Goal: Task Accomplishment & Management: Use online tool/utility

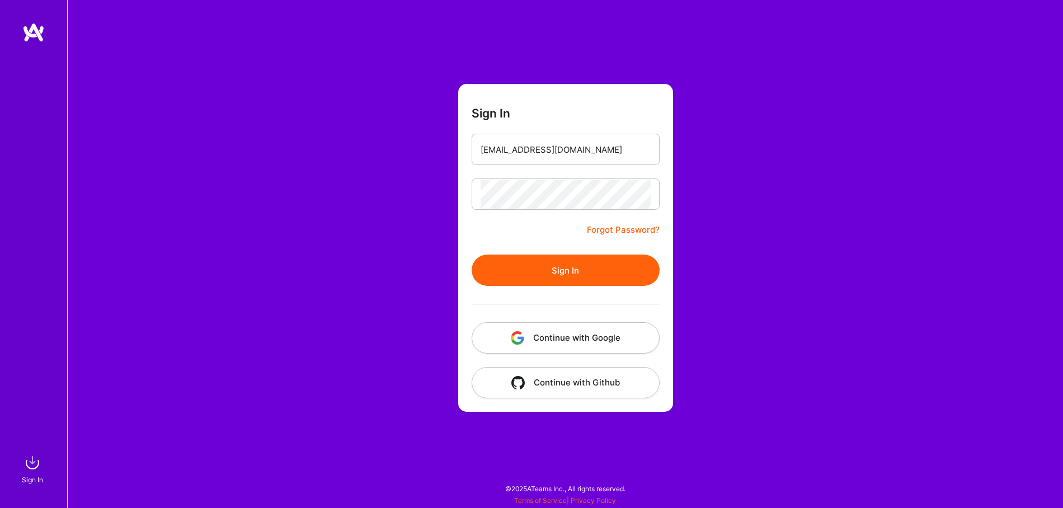
click at [574, 287] on div at bounding box center [566, 304] width 188 height 36
click at [573, 277] on button "Sign In" at bounding box center [566, 270] width 188 height 31
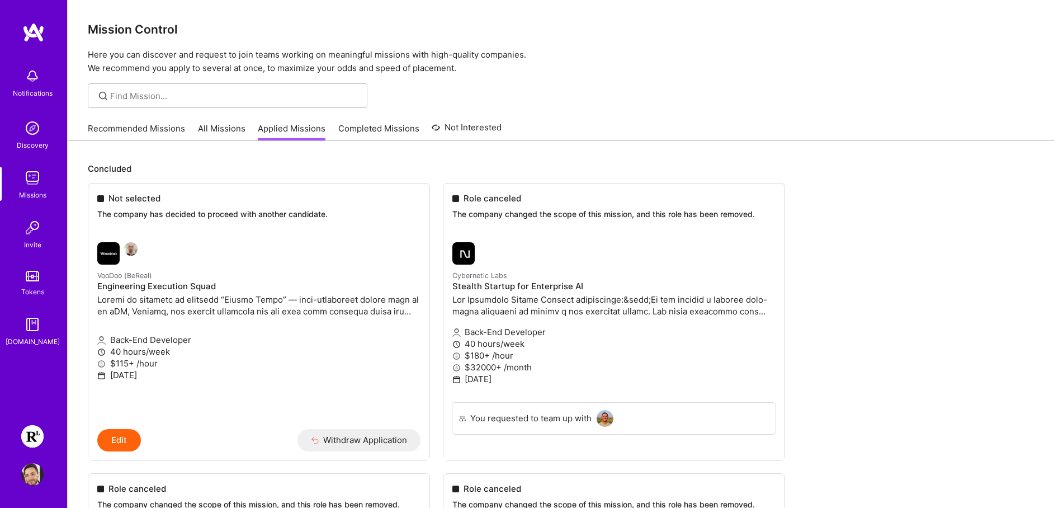
click at [31, 437] on img at bounding box center [32, 436] width 22 height 22
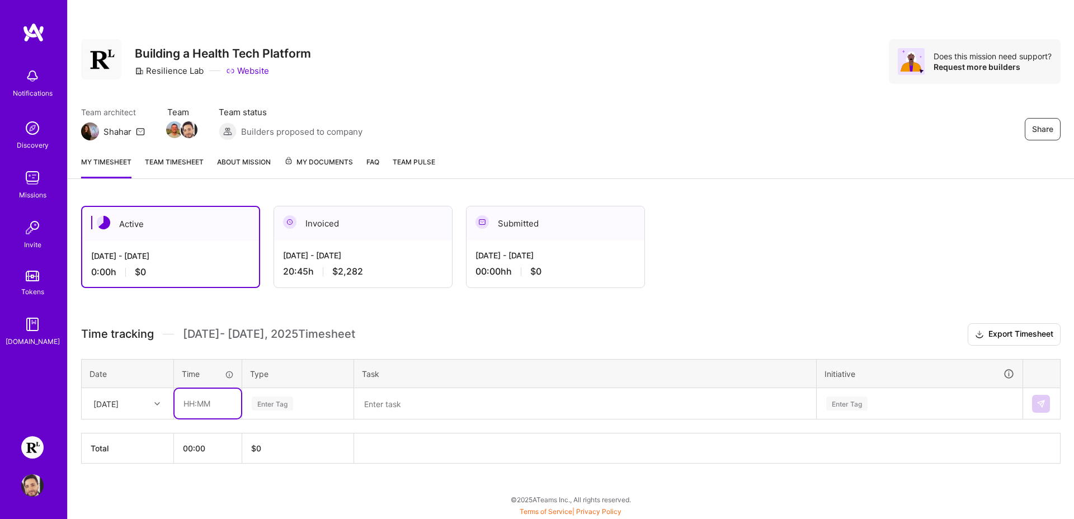
click at [196, 403] on input "text" at bounding box center [208, 404] width 67 height 30
type input "09:00"
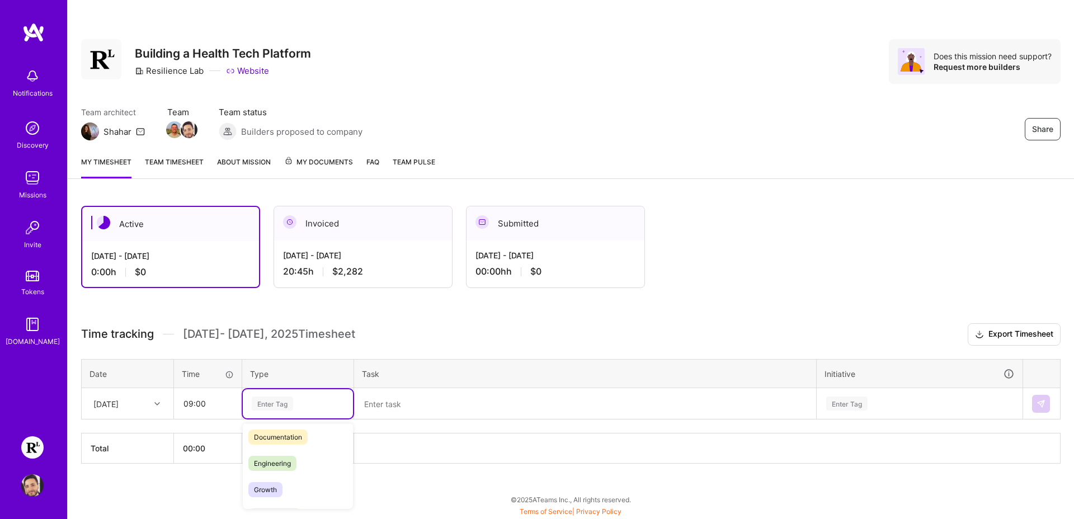
scroll to position [77, 0]
click at [299, 446] on div "Engineering" at bounding box center [298, 442] width 110 height 26
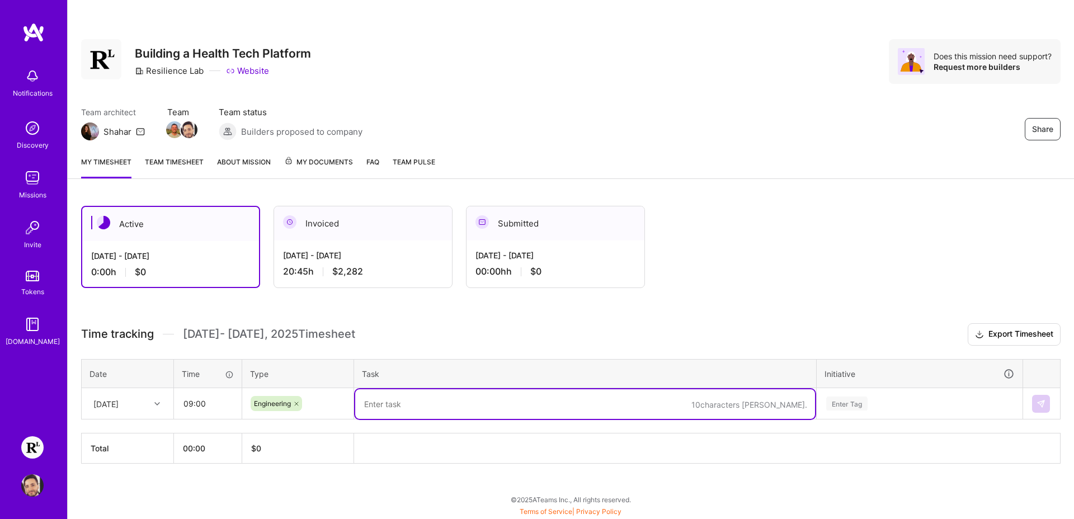
click at [463, 407] on textarea at bounding box center [585, 404] width 460 height 30
paste textarea "- Exploring Cerebral repos and Confluence - Aligning on WTG changes w/ Val + [P…"
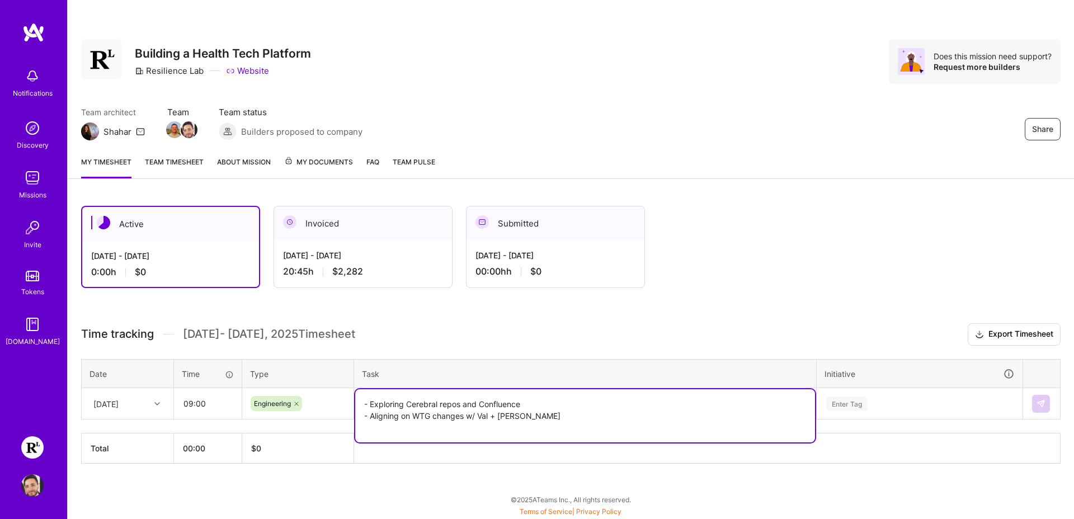
paste textarea "- Team kickoff - WTG bug discussion w/ [PERSON_NAME] - Investigating Sendgrid t…"
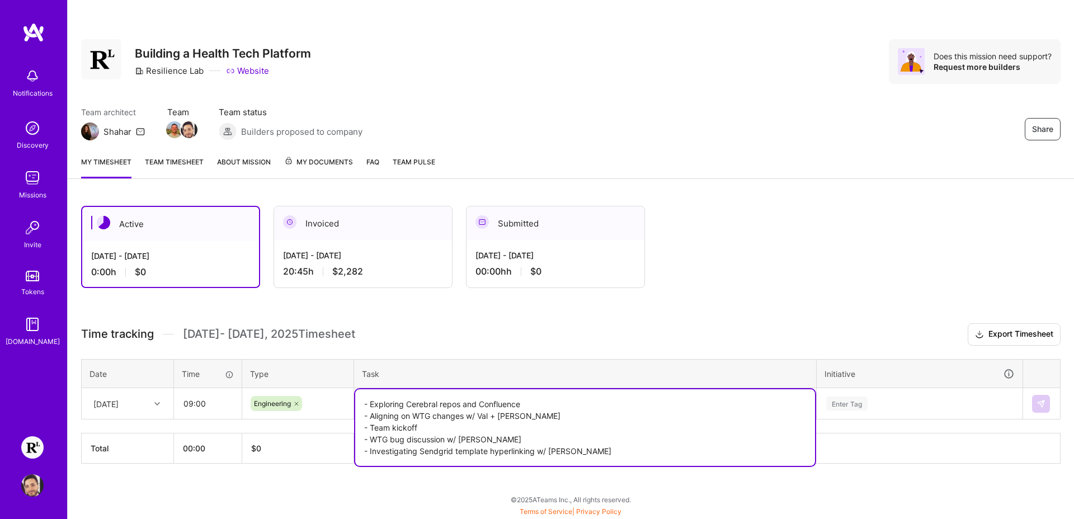
type textarea "- Exploring Cerebral repos and Confluence - Aligning on WTG changes w/ Val + [P…"
click at [923, 414] on div "Enter Tag" at bounding box center [919, 403] width 205 height 29
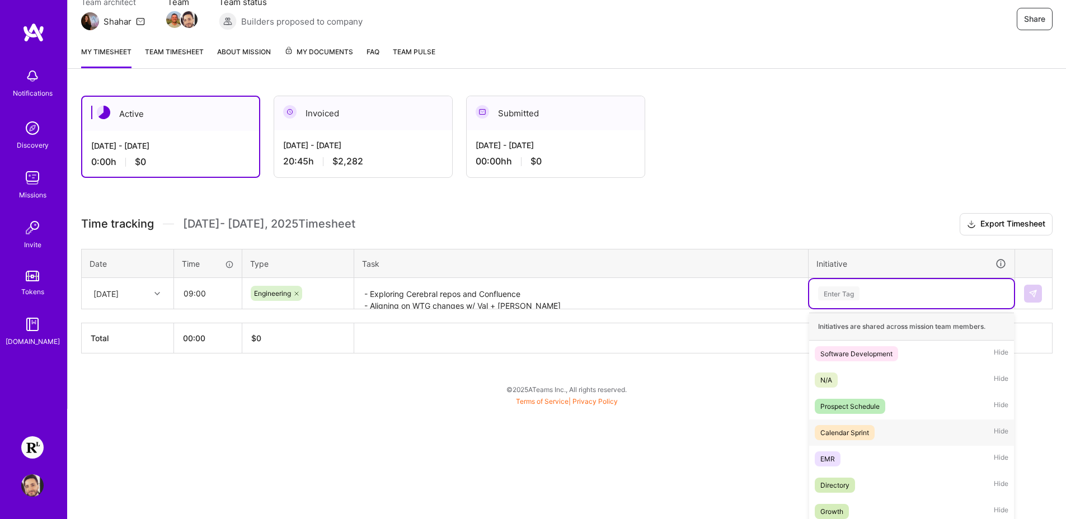
scroll to position [116, 0]
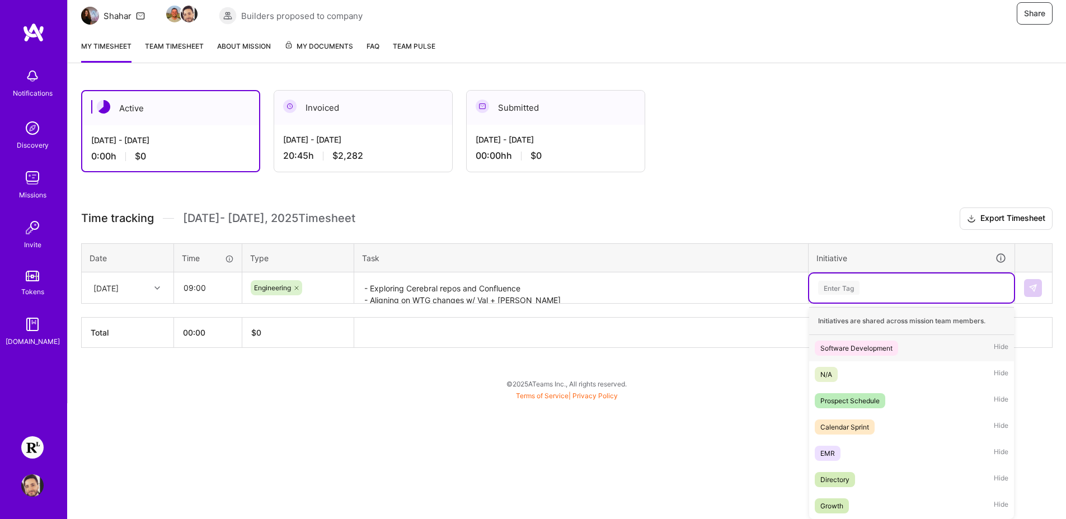
click at [867, 350] on div "Software Development" at bounding box center [856, 348] width 72 height 12
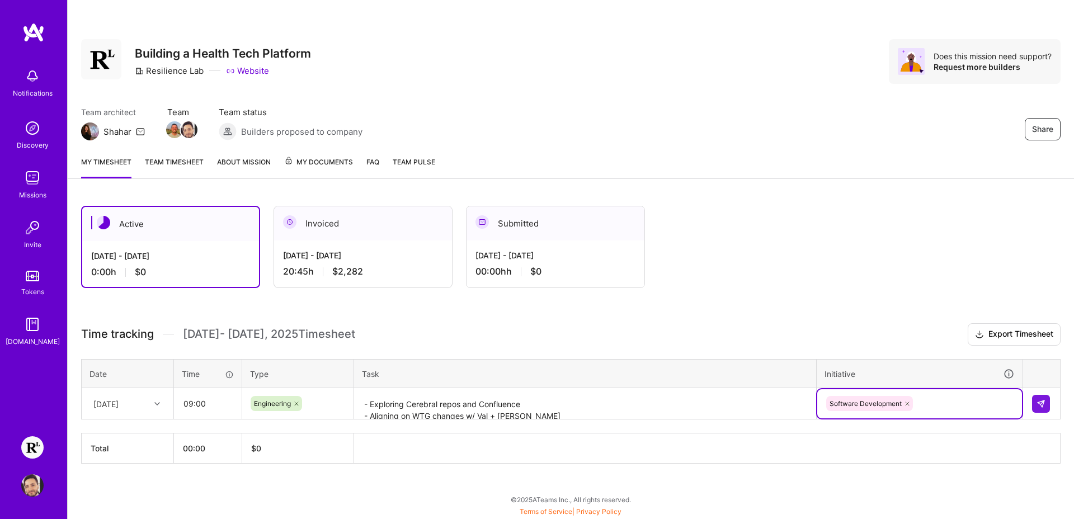
click at [150, 411] on div at bounding box center [158, 403] width 17 height 18
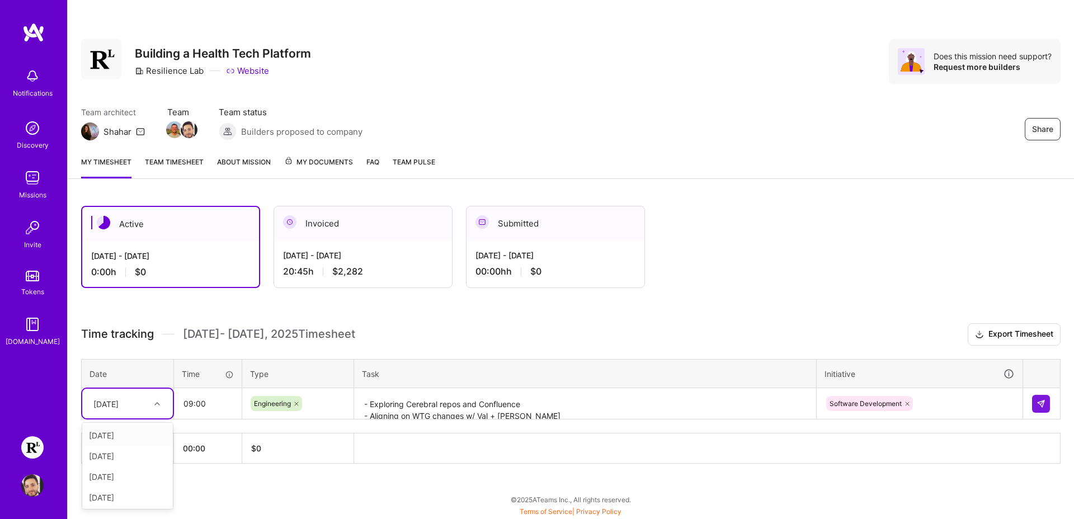
click at [133, 430] on div "[DATE]" at bounding box center [127, 435] width 91 height 21
click at [1042, 406] on img at bounding box center [1040, 403] width 9 height 9
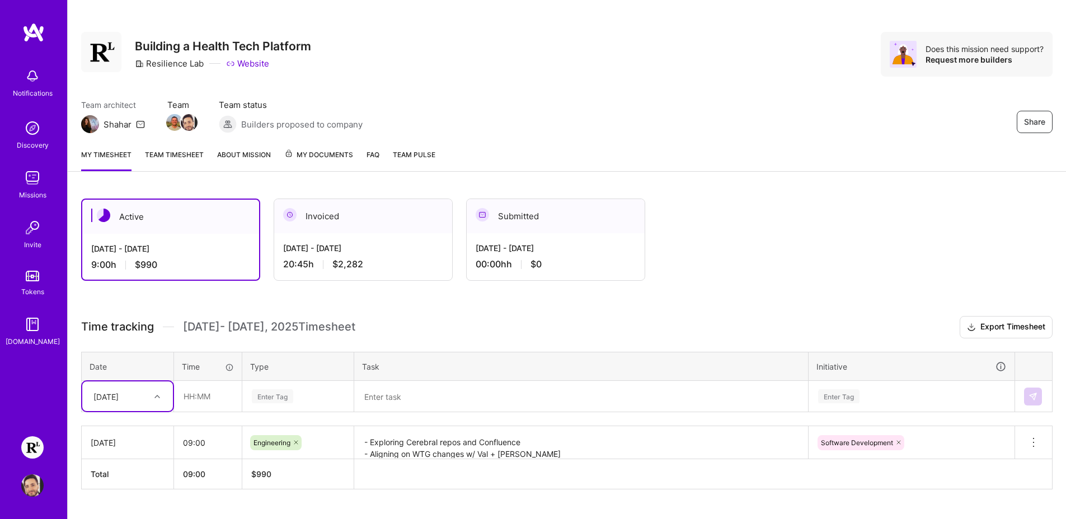
scroll to position [8, 0]
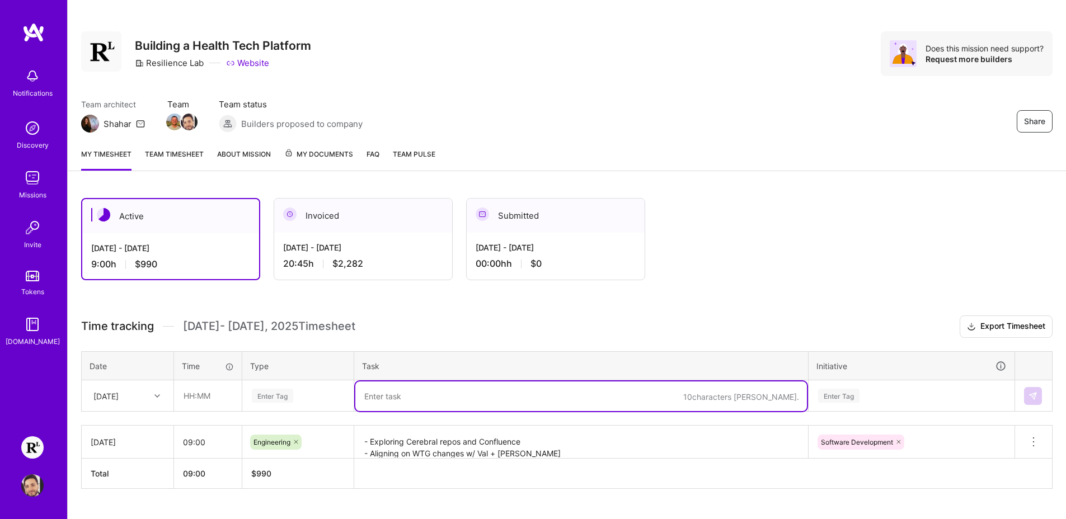
click at [382, 395] on textarea at bounding box center [580, 396] width 451 height 30
paste textarea "- Attempting to inject href into OnSched email (unsuccessfully) - Falling back …"
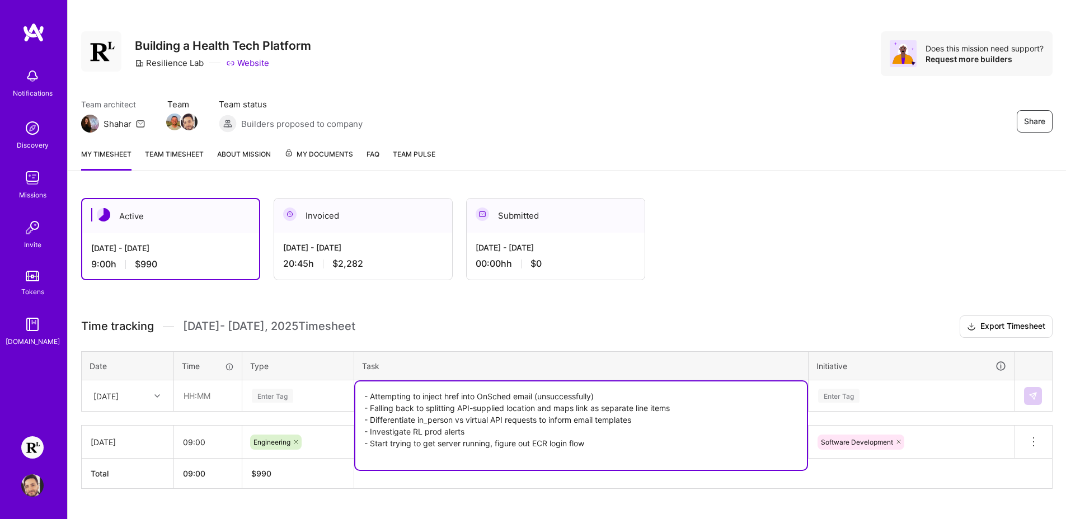
paste textarea "- Standup"
paste textarea "- Build and deploy client app, server stuck on sidekiq startup - SF removal inv…"
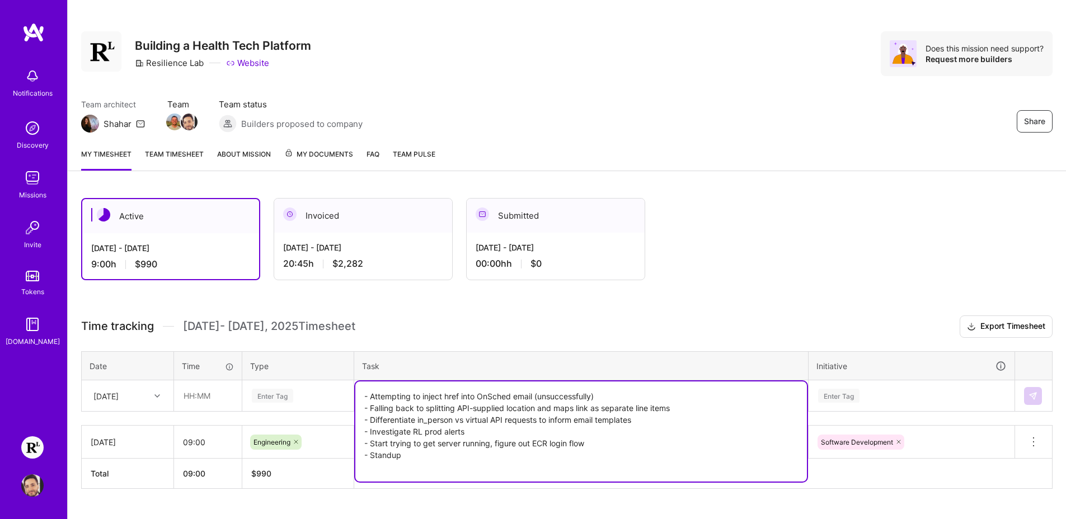
paste textarea "- Build and deploy client app, server stuck on sidekiq startup - SF removal inv…"
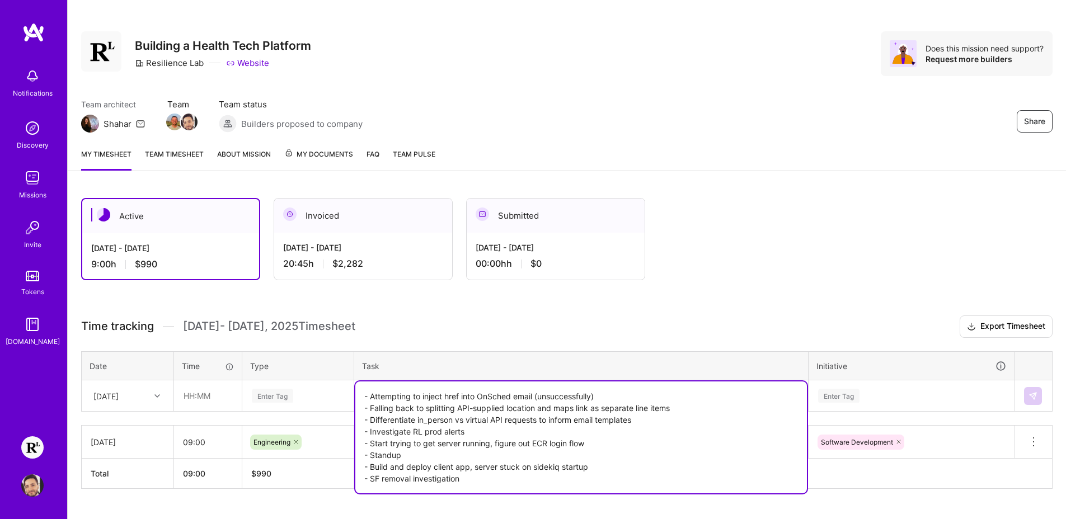
type textarea "- Attempting to inject href into OnSched email (unsuccessfully) - Falling back …"
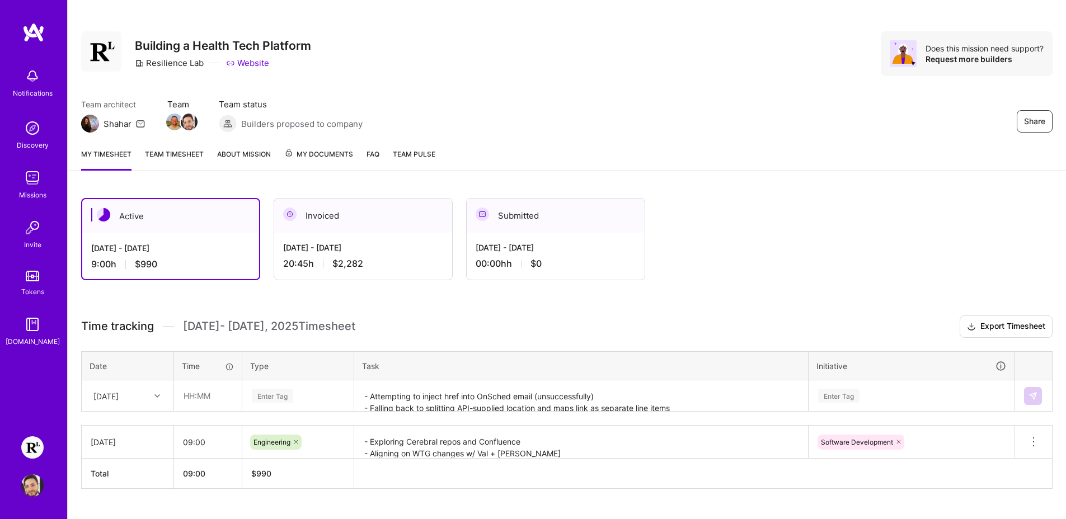
click at [917, 379] on th "Initiative" at bounding box center [911, 365] width 206 height 29
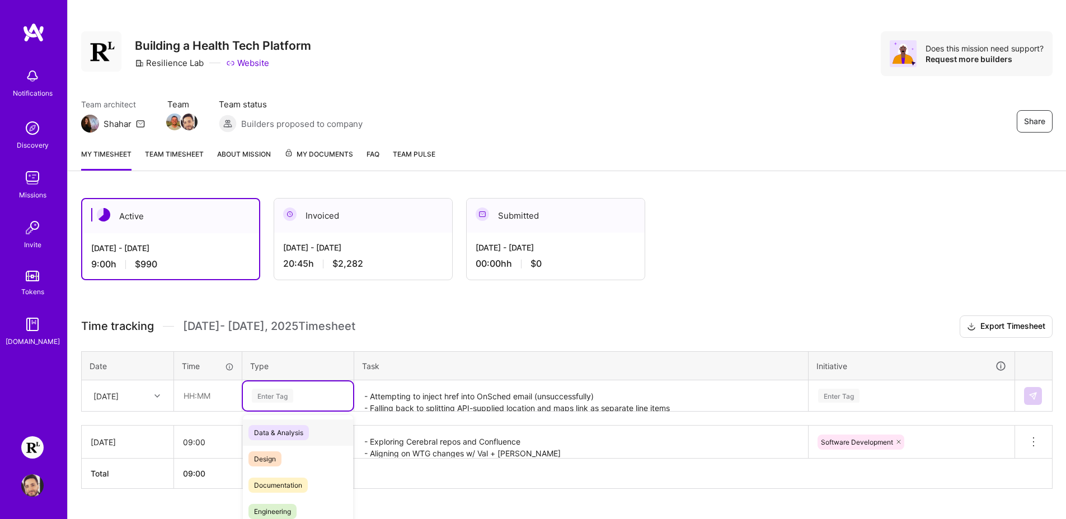
scroll to position [32, 0]
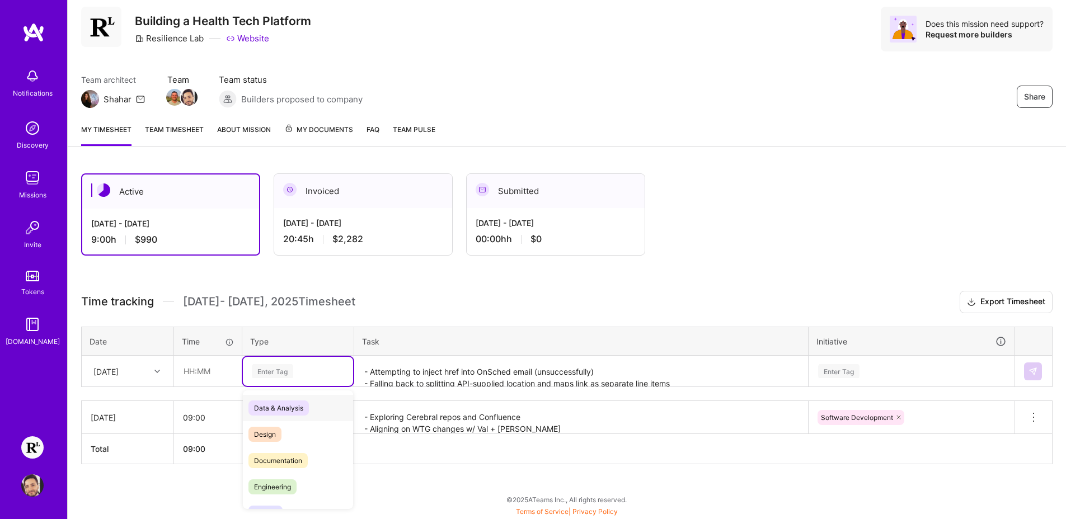
click at [298, 386] on div "option Engineering, selected. option Data & Analysis focused, 0 of 2. 17 result…" at bounding box center [298, 371] width 110 height 29
click at [293, 484] on span "Engineering" at bounding box center [272, 486] width 48 height 15
click at [923, 373] on div "Enter Tag" at bounding box center [911, 371] width 205 height 29
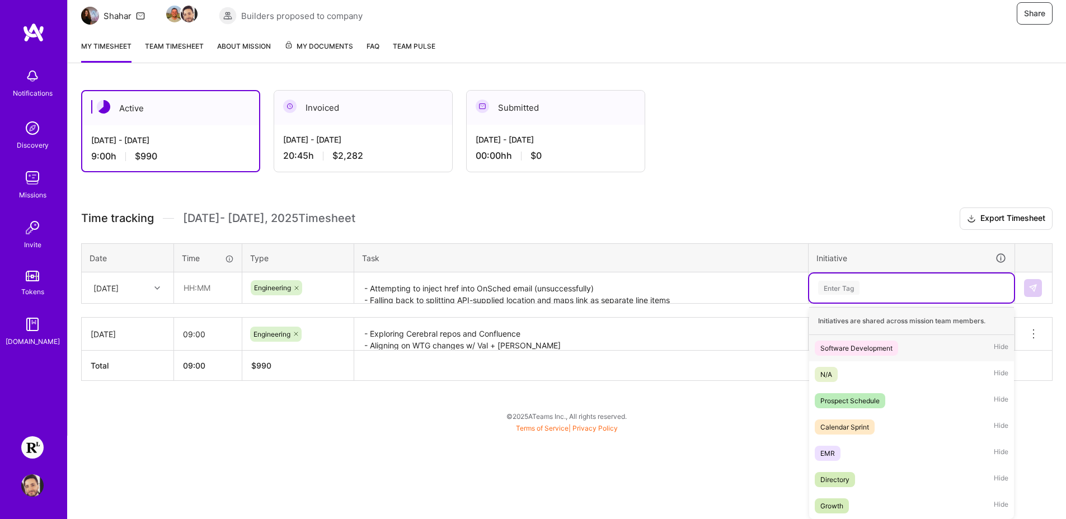
click at [870, 341] on span "Software Development" at bounding box center [855, 348] width 83 height 15
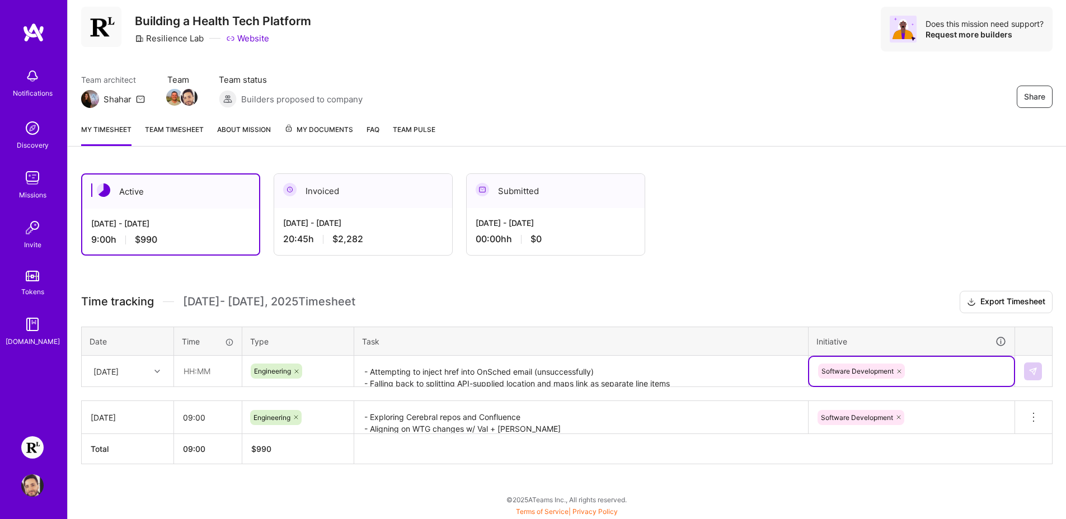
click at [135, 370] on div "[DATE]" at bounding box center [119, 371] width 62 height 18
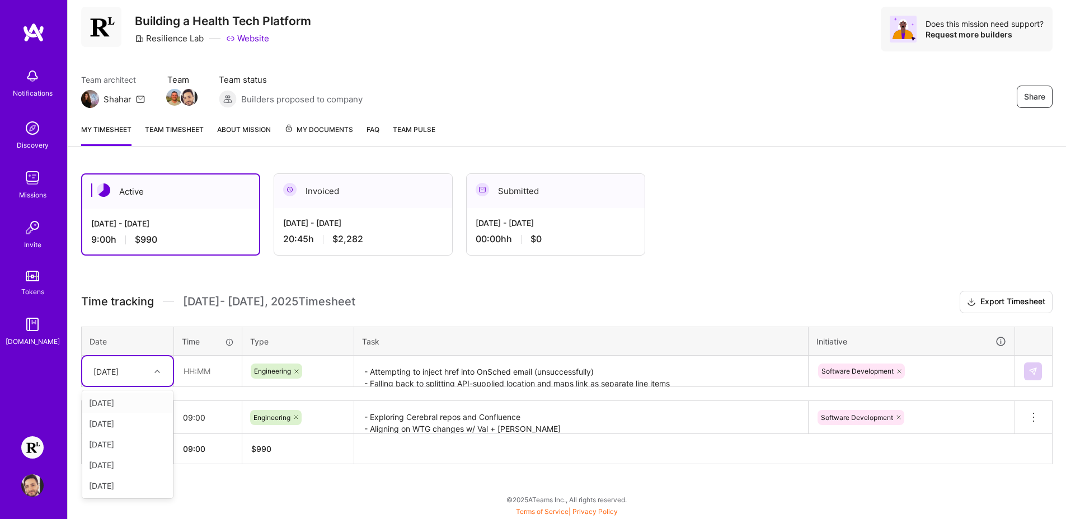
click at [125, 400] on div "[DATE]" at bounding box center [127, 403] width 91 height 21
click at [1024, 375] on button at bounding box center [1033, 371] width 18 height 18
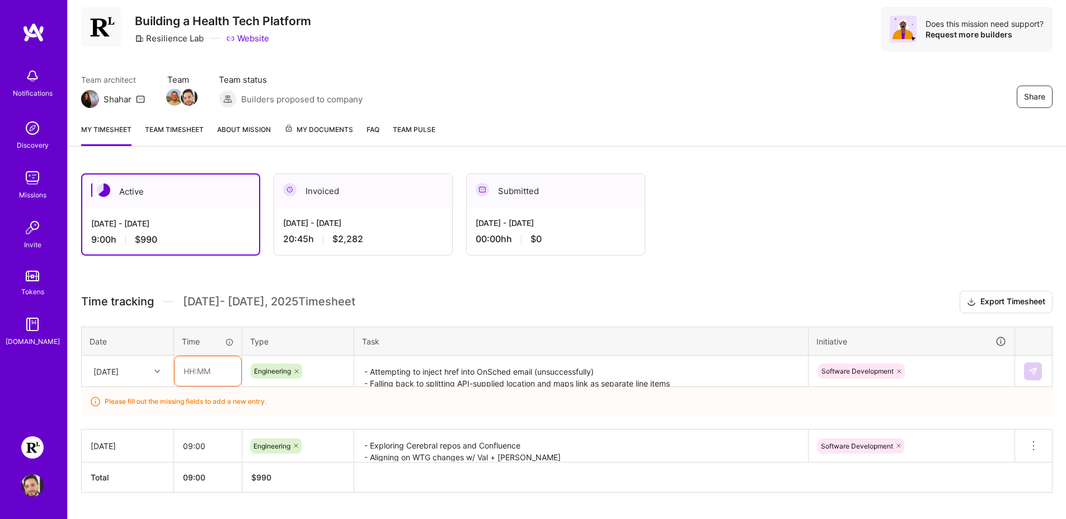
click at [208, 373] on input "text" at bounding box center [208, 371] width 67 height 30
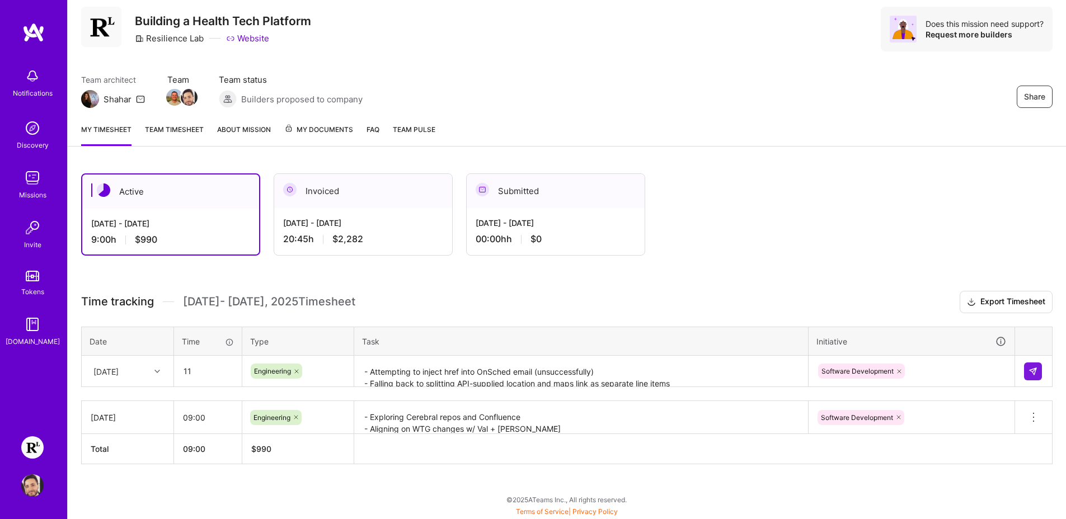
type input "11:00"
click at [600, 267] on div "Active [DATE] - [DATE] 9:00 h $990 Invoiced [DATE] - [DATE] 20:45 h $2,282 Subm…" at bounding box center [567, 339] width 998 height 359
click at [1025, 367] on button at bounding box center [1033, 371] width 18 height 18
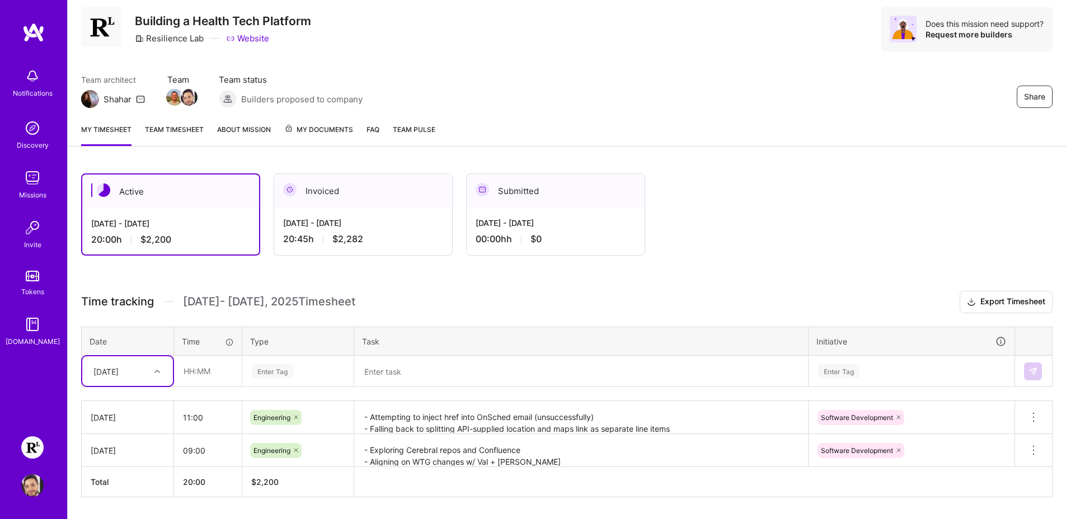
drag, startPoint x: 128, startPoint y: 370, endPoint x: 136, endPoint y: 368, distance: 9.2
click at [119, 369] on div "[DATE]" at bounding box center [105, 371] width 25 height 12
click at [117, 420] on div "[DATE]" at bounding box center [127, 423] width 91 height 21
click at [200, 359] on input "text" at bounding box center [208, 371] width 67 height 30
type input "09:30"
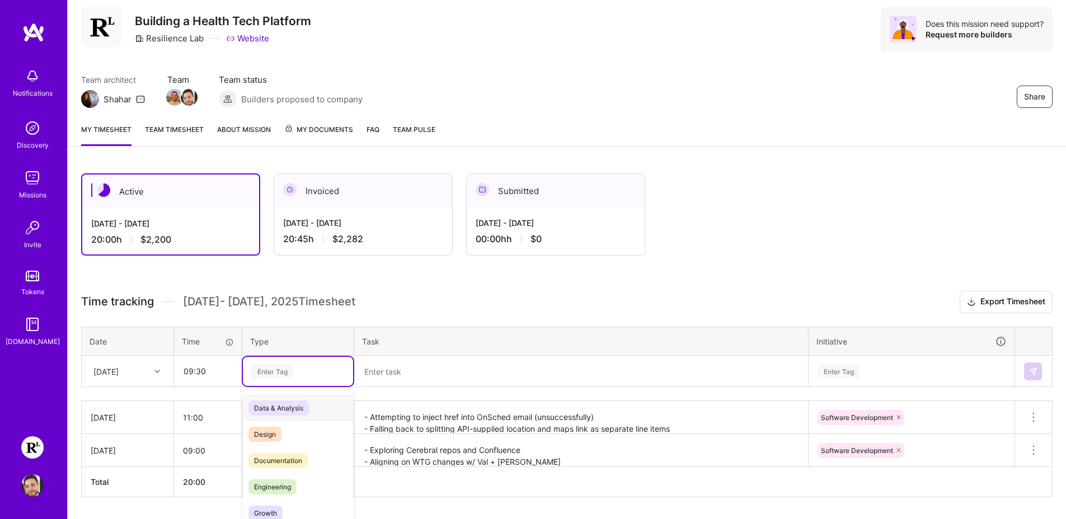
scroll to position [65, 0]
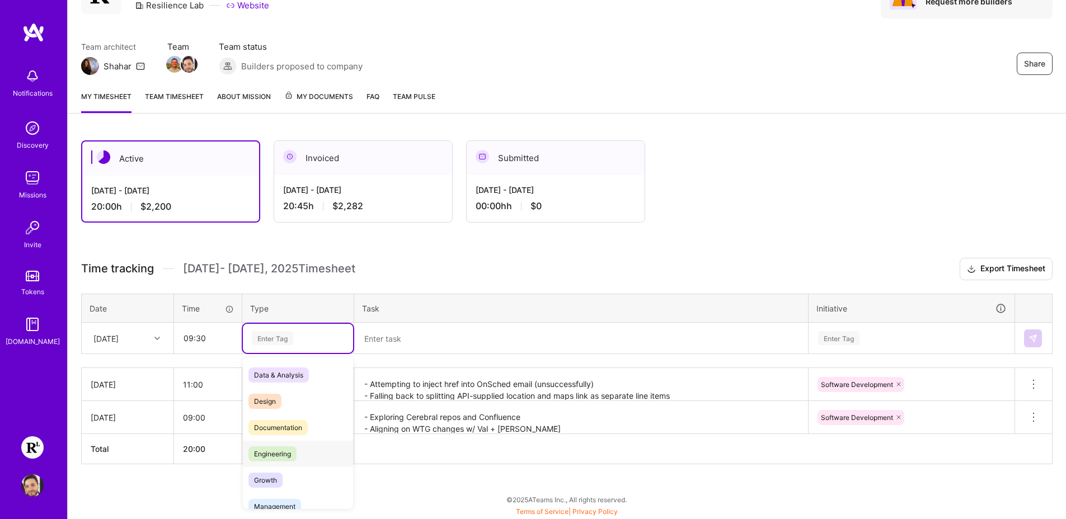
click at [310, 454] on div "Engineering" at bounding box center [298, 454] width 110 height 26
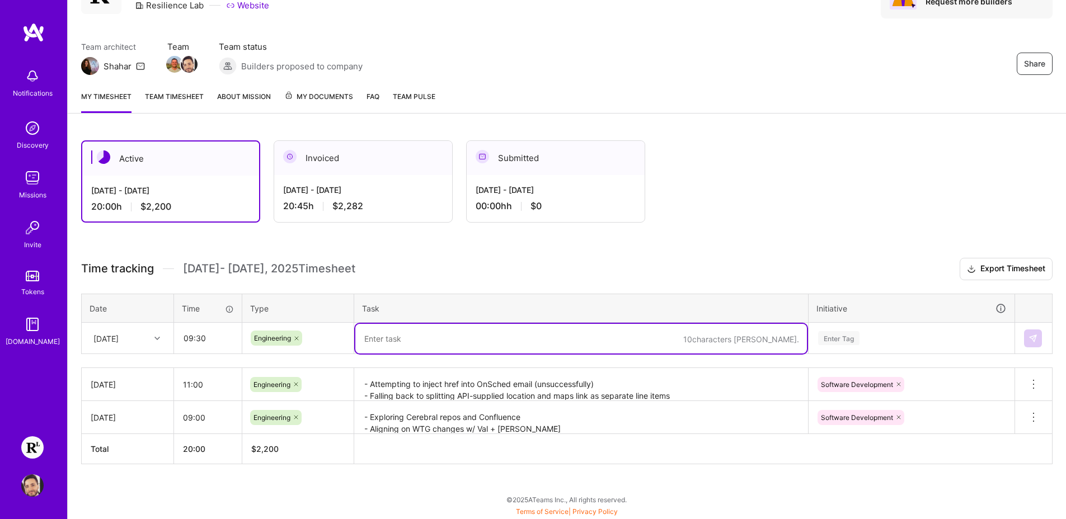
click at [566, 339] on textarea at bounding box center [580, 339] width 451 height 30
paste textarea "- Populate dashboard location codes on booking and pass down through booking fl…"
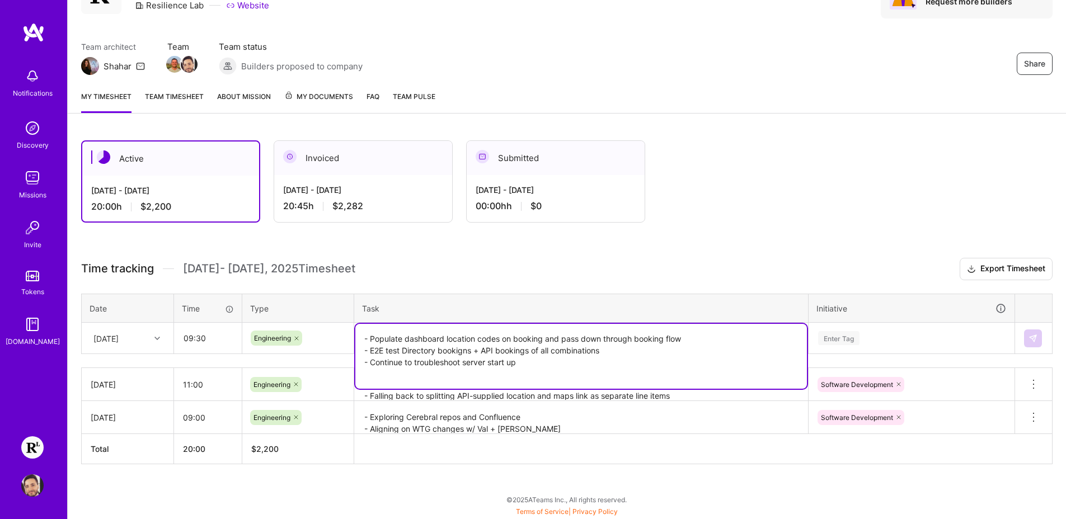
paste textarea "- Catchup w/ [PERSON_NAME]"
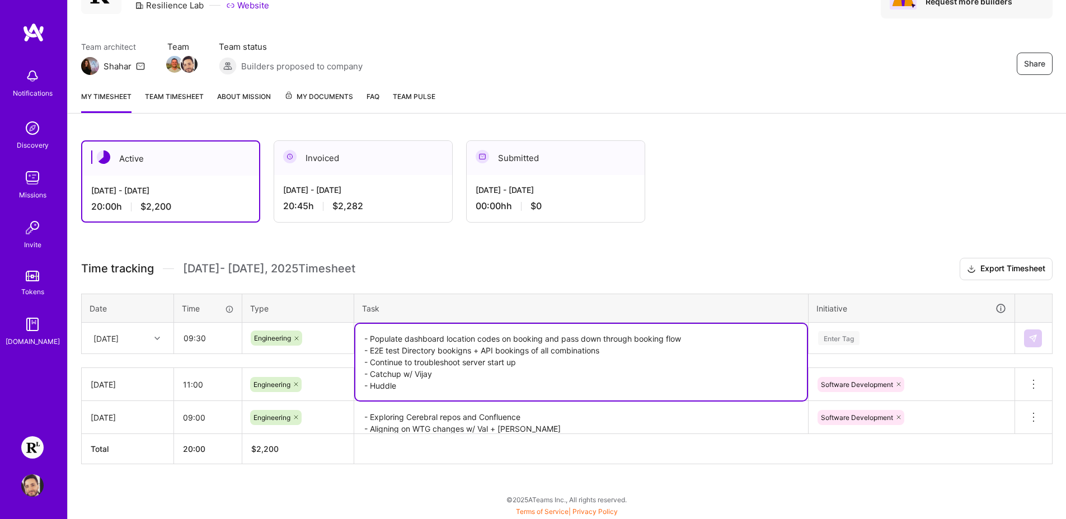
click at [606, 376] on textarea "- Populate dashboard location codes on booking and pass down through booking fl…" at bounding box center [580, 362] width 451 height 77
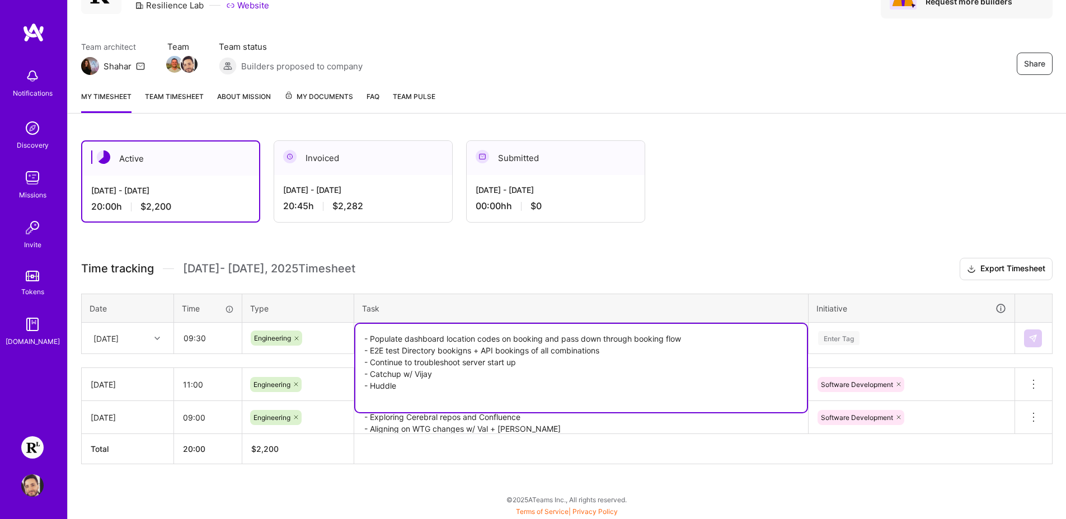
paste textarea "Document all steps for Raman to verify I've followed correctly, rebuilding imag…"
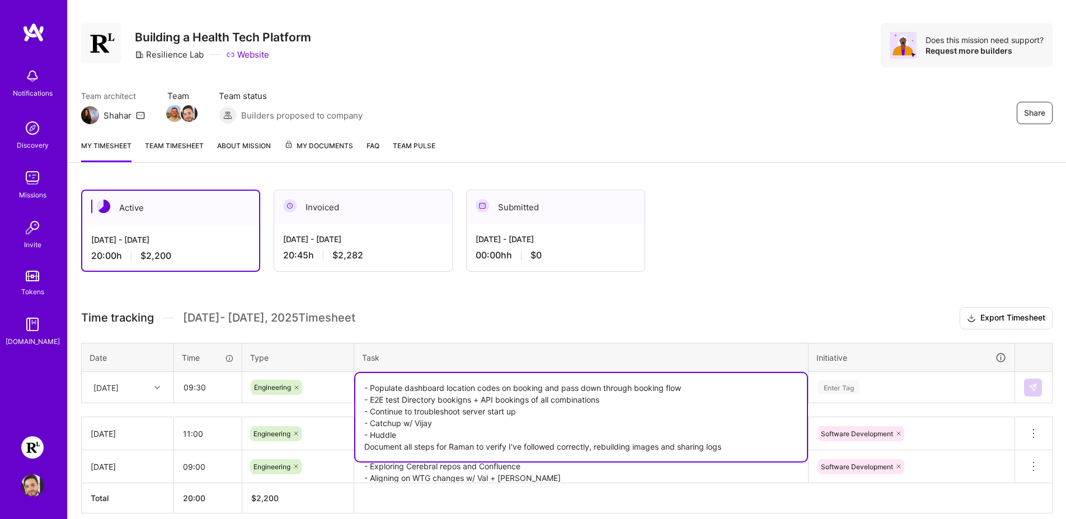
scroll to position [0, 0]
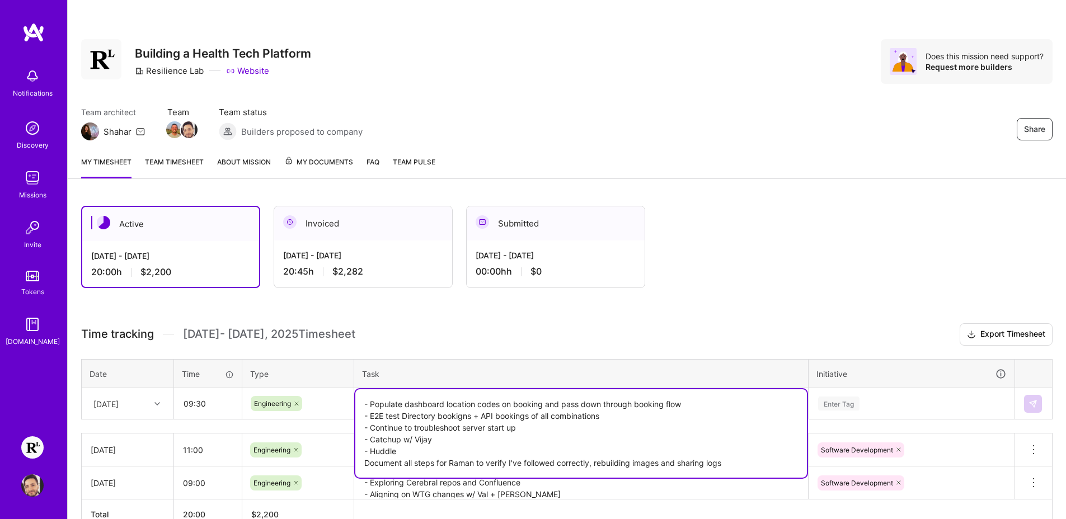
click at [364, 460] on textarea "- Populate dashboard location codes on booking and pass down through booking fl…" at bounding box center [580, 433] width 451 height 88
type textarea "- Populate dashboard location codes on booking and pass down through booking fl…"
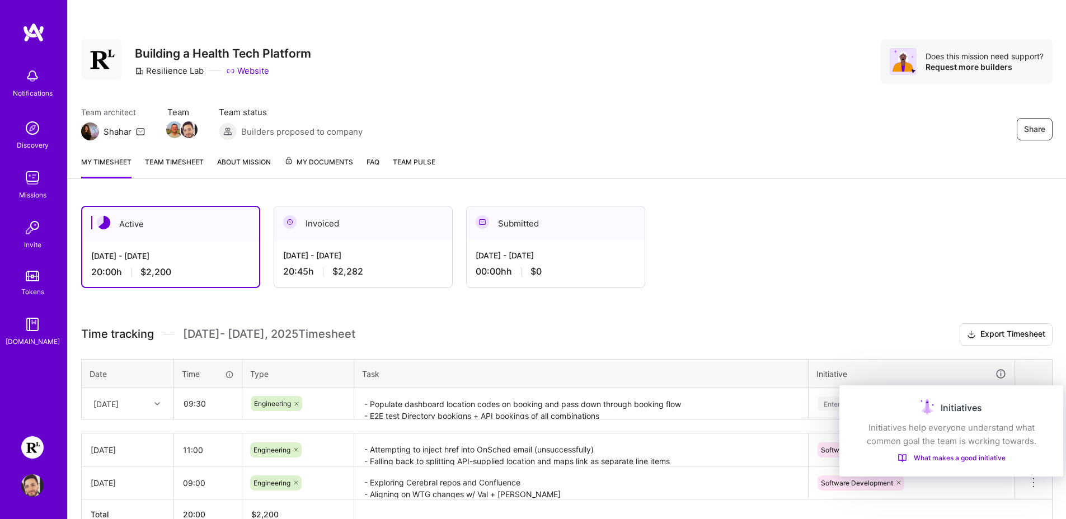
click at [856, 422] on div "Initiatives help everyone understand what common goal the team is working towar…" at bounding box center [950, 434] width 197 height 27
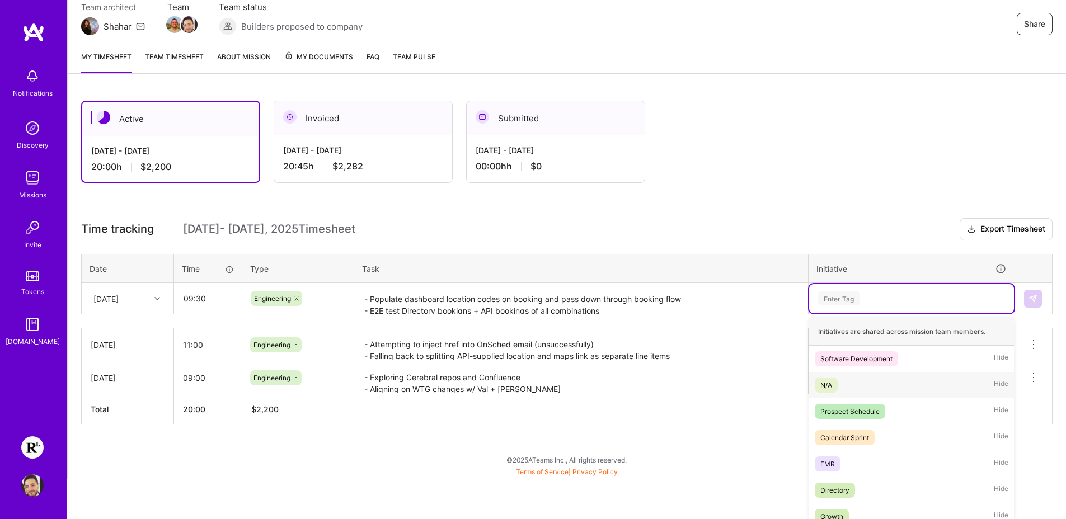
drag, startPoint x: 837, startPoint y: 405, endPoint x: 830, endPoint y: 404, distance: 7.9
click at [837, 313] on div "option Software Development, selected. option N/A focused, 2 of 7. 7 results av…" at bounding box center [911, 298] width 205 height 29
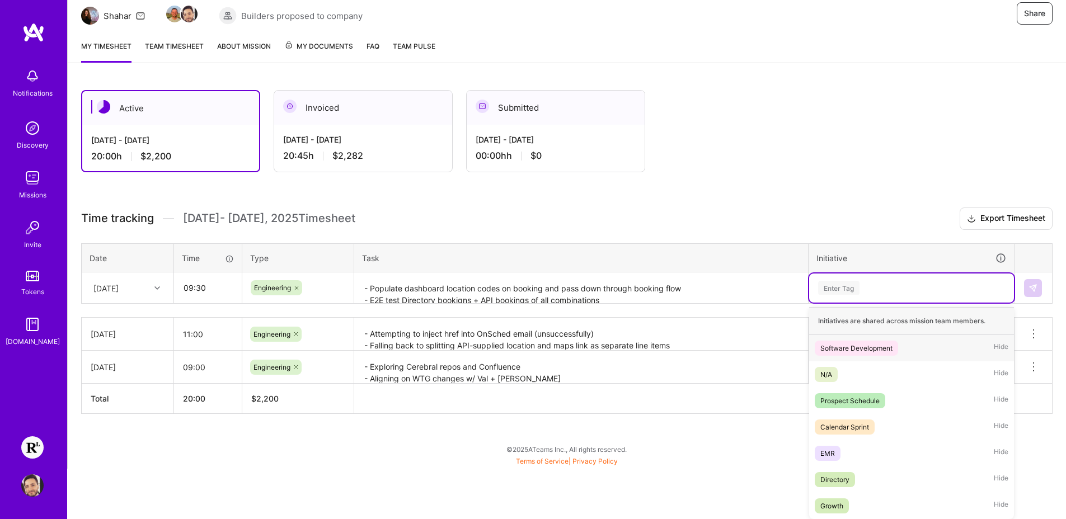
click at [858, 351] on div "Software Development" at bounding box center [856, 348] width 72 height 12
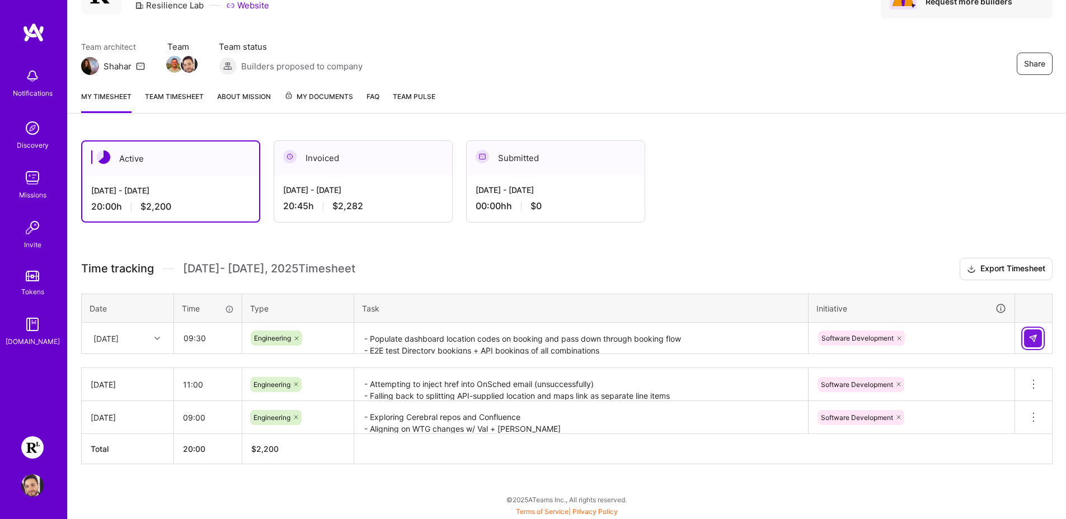
click at [1036, 336] on img at bounding box center [1032, 338] width 9 height 9
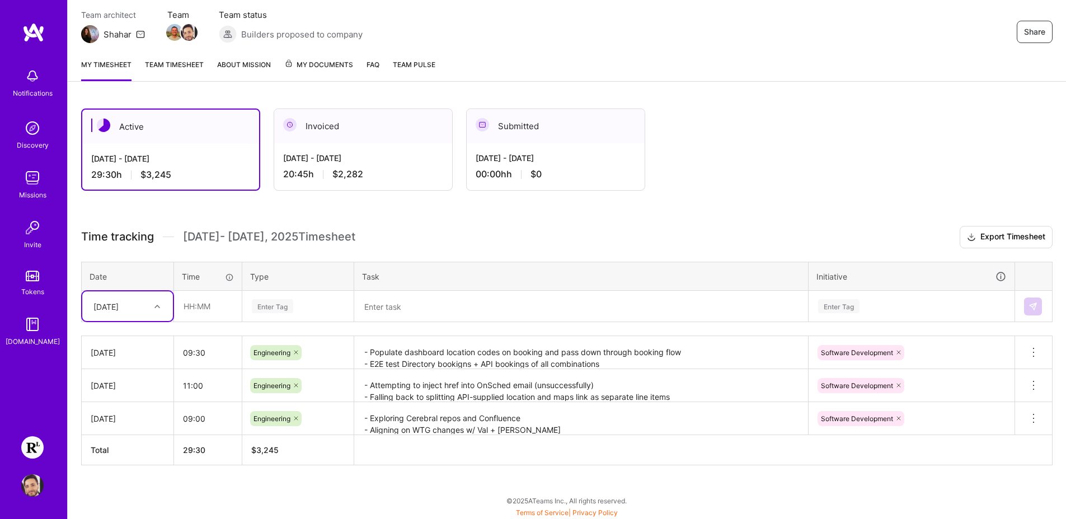
scroll to position [98, 0]
